Goal: Book appointment/travel/reservation

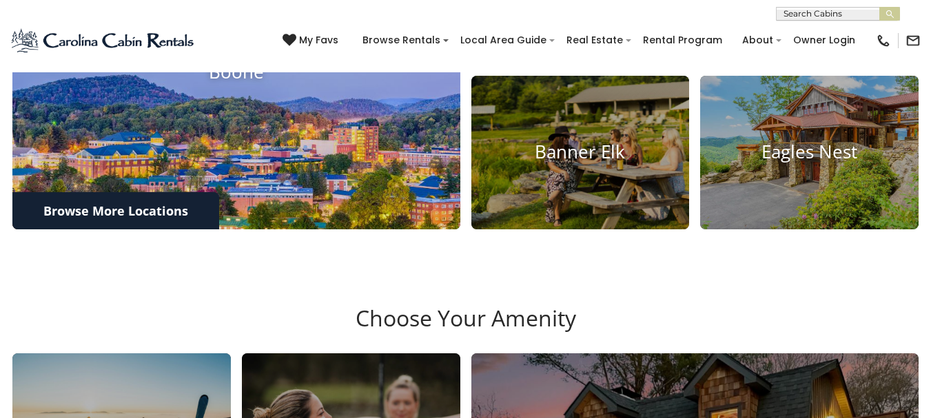
scroll to position [544, 0]
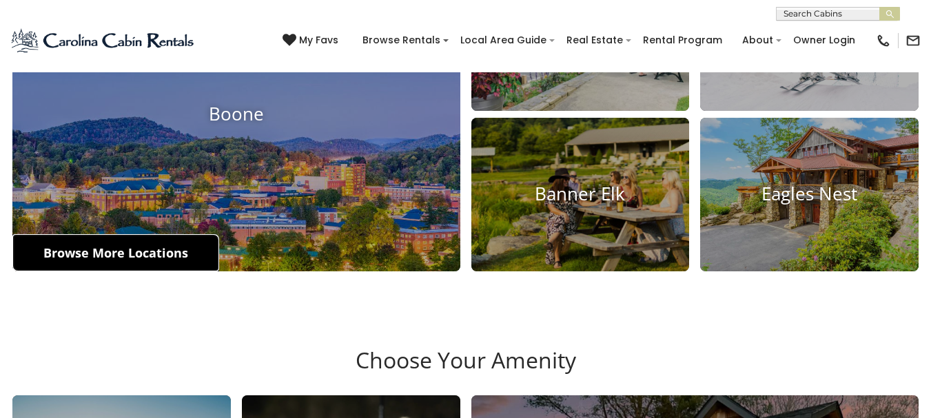
click at [78, 258] on link "Browse More Locations" at bounding box center [115, 252] width 207 height 37
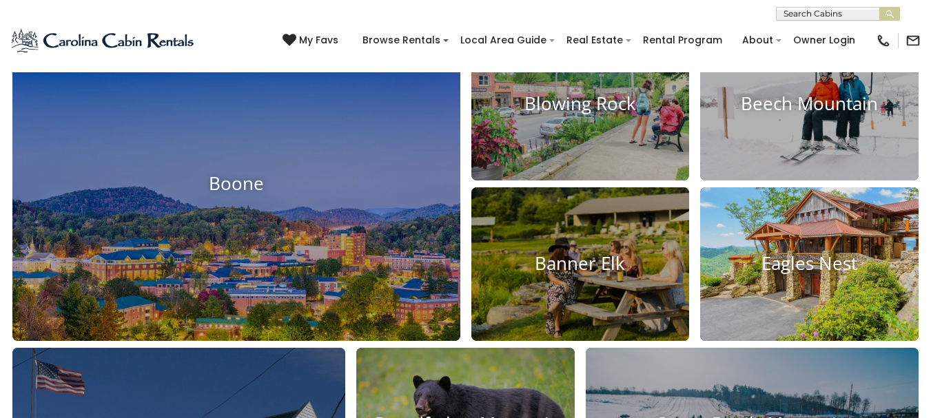
scroll to position [475, 0]
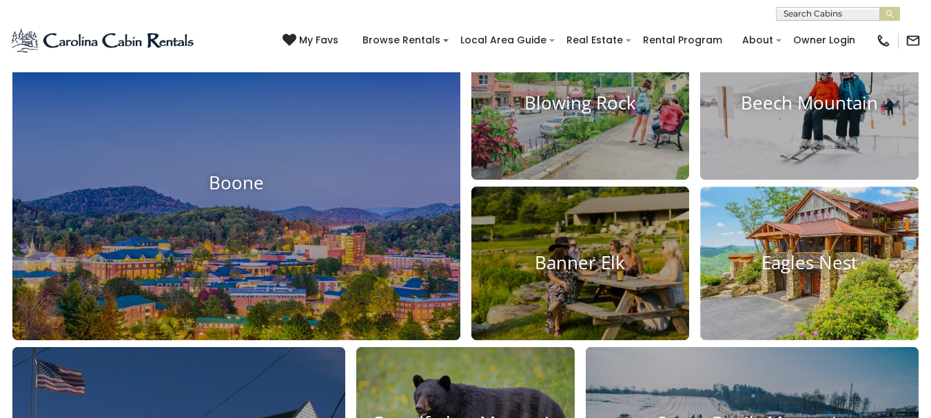
click at [773, 262] on h4 "Eagles Nest" at bounding box center [809, 263] width 218 height 21
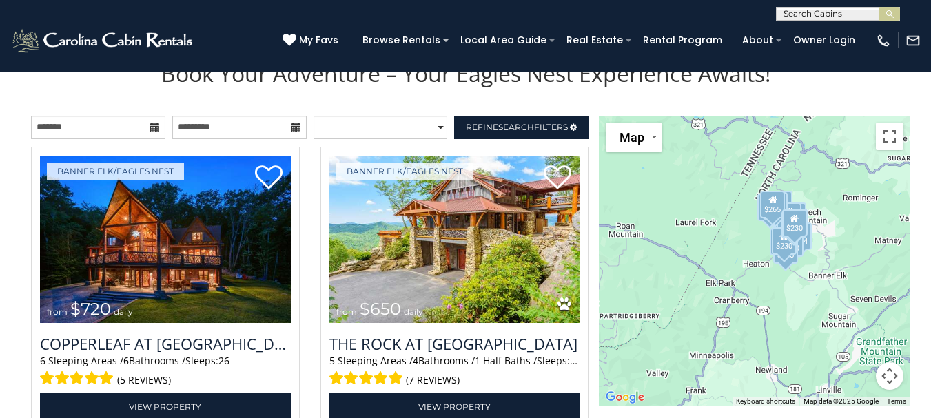
scroll to position [1447, 0]
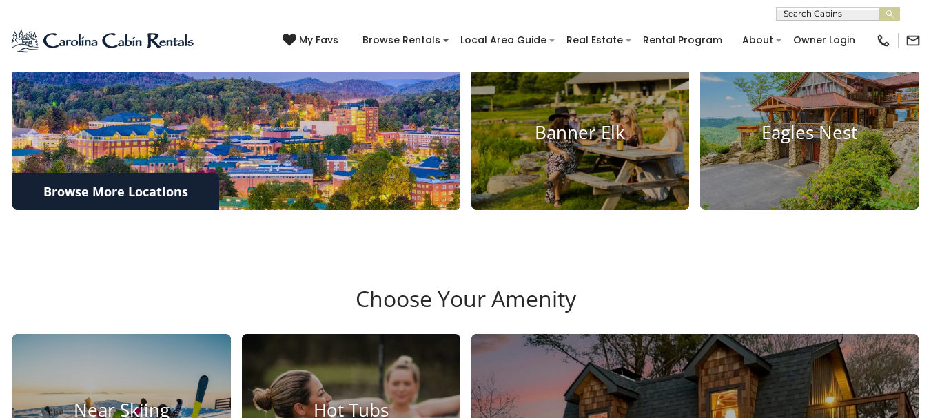
scroll to position [620, 0]
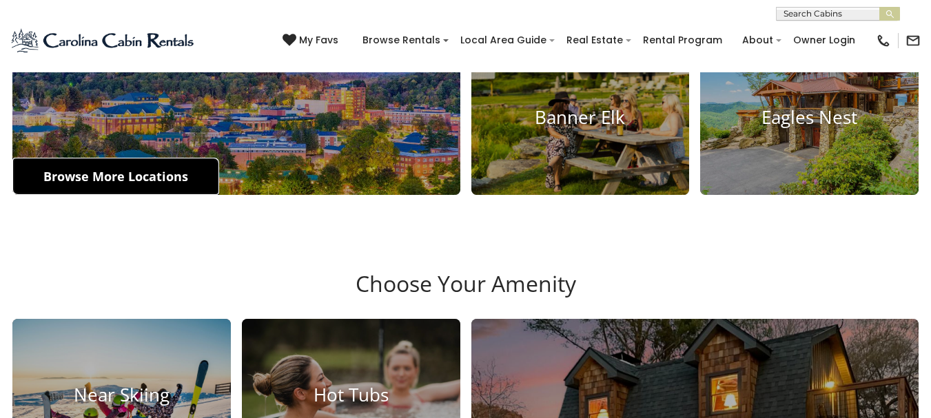
click at [63, 176] on link "Browse More Locations" at bounding box center [115, 176] width 207 height 37
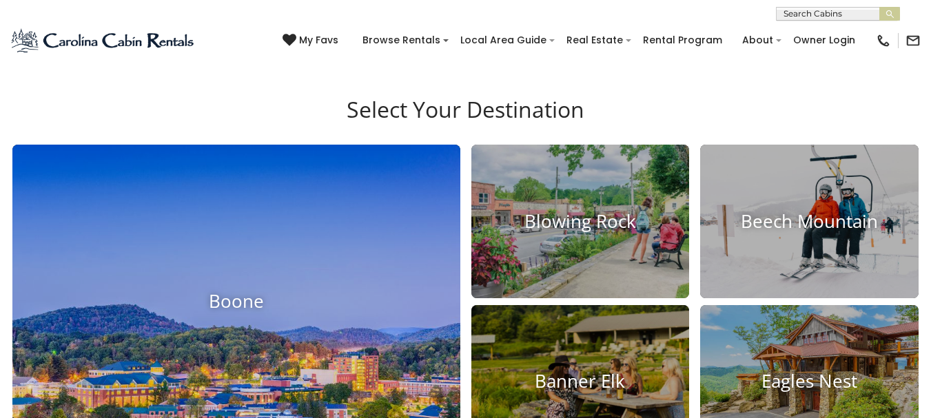
scroll to position [69, 0]
